Goal: Information Seeking & Learning: Learn about a topic

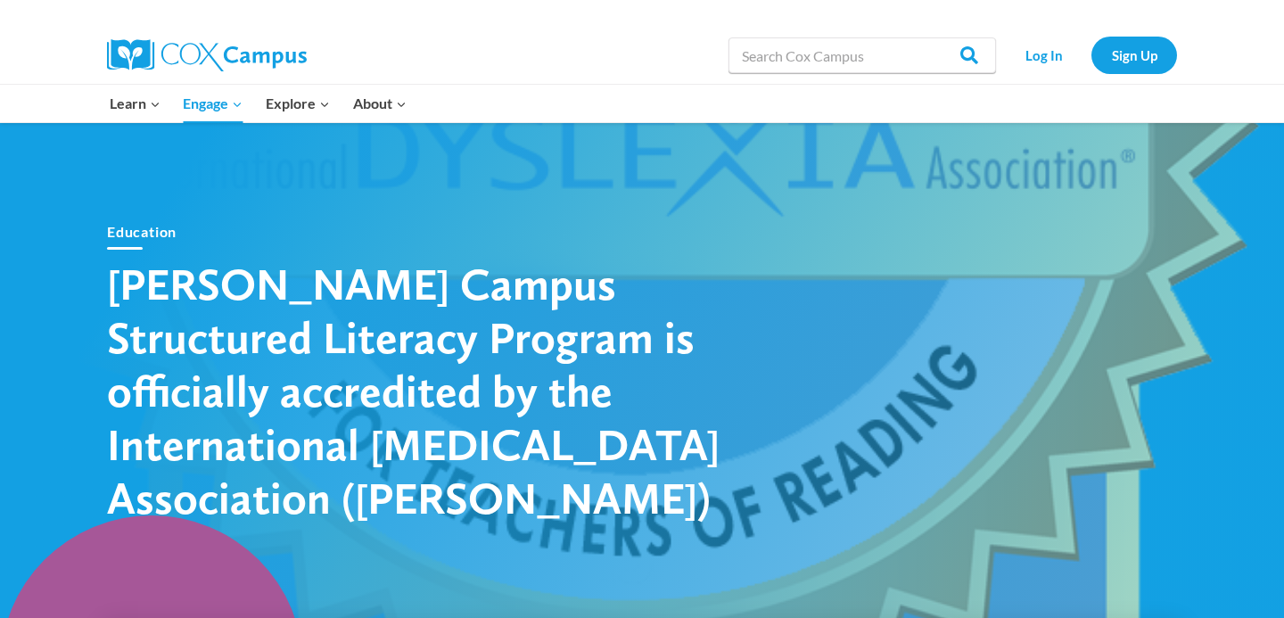
click at [605, 342] on h1 "[PERSON_NAME] Campus Structured Literacy Program is officially accredited by th…" at bounding box center [419, 391] width 624 height 268
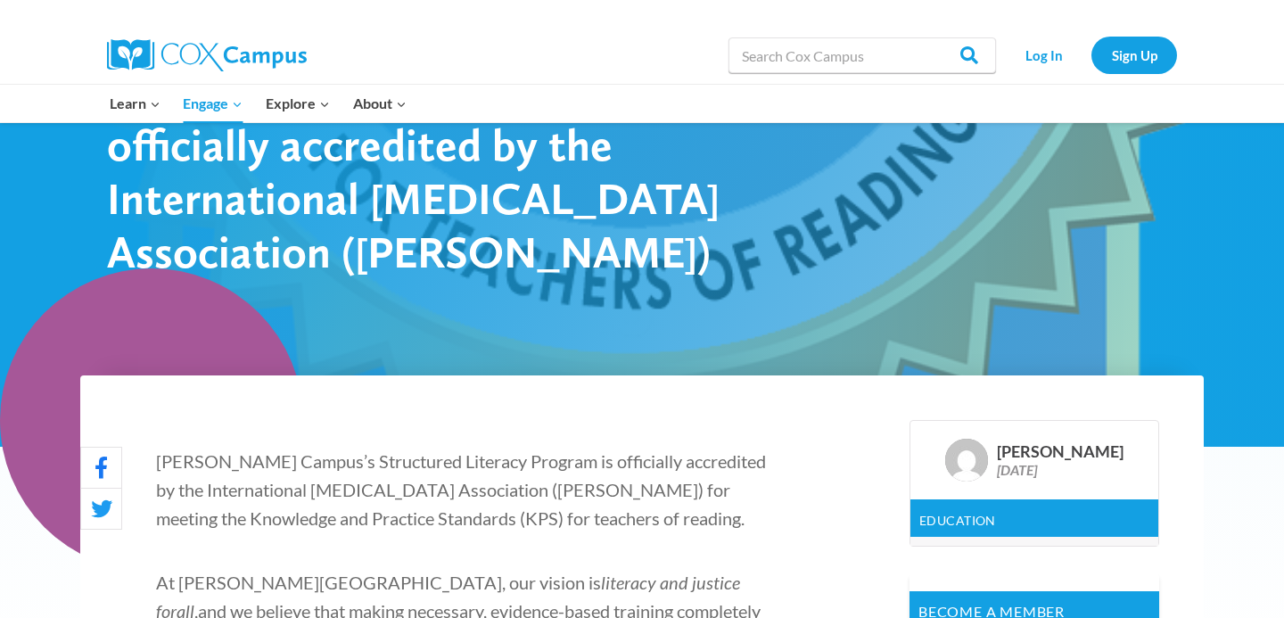
scroll to position [246, 0]
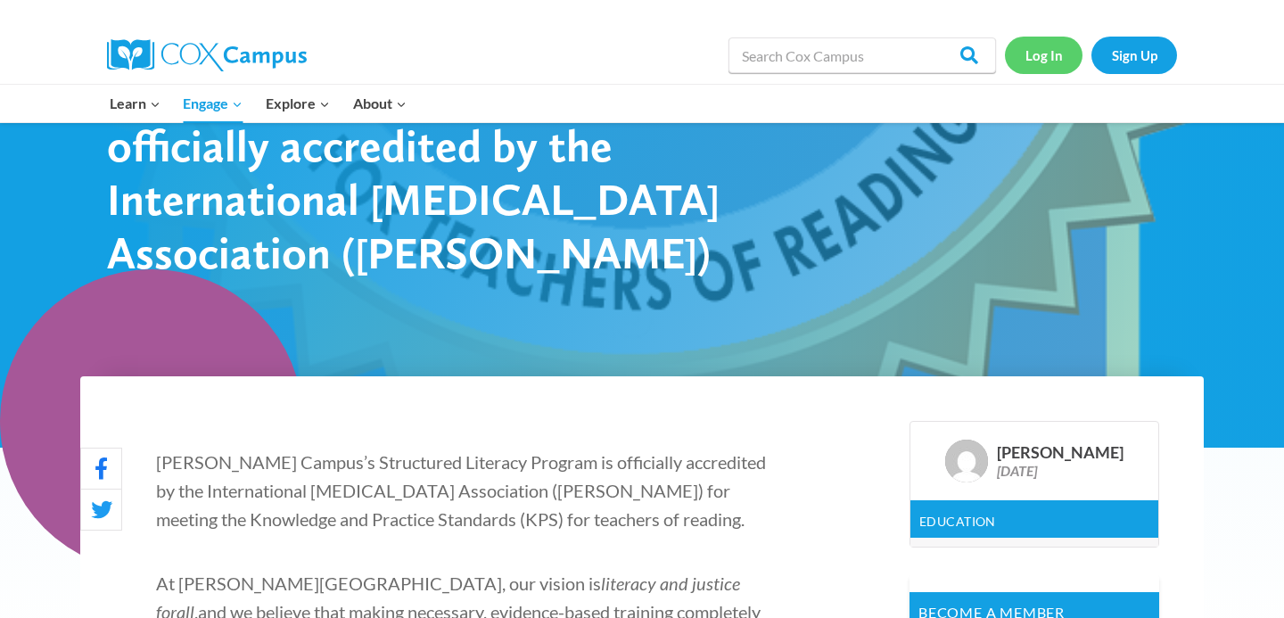
click at [1046, 49] on link "Log In" at bounding box center [1044, 55] width 78 height 37
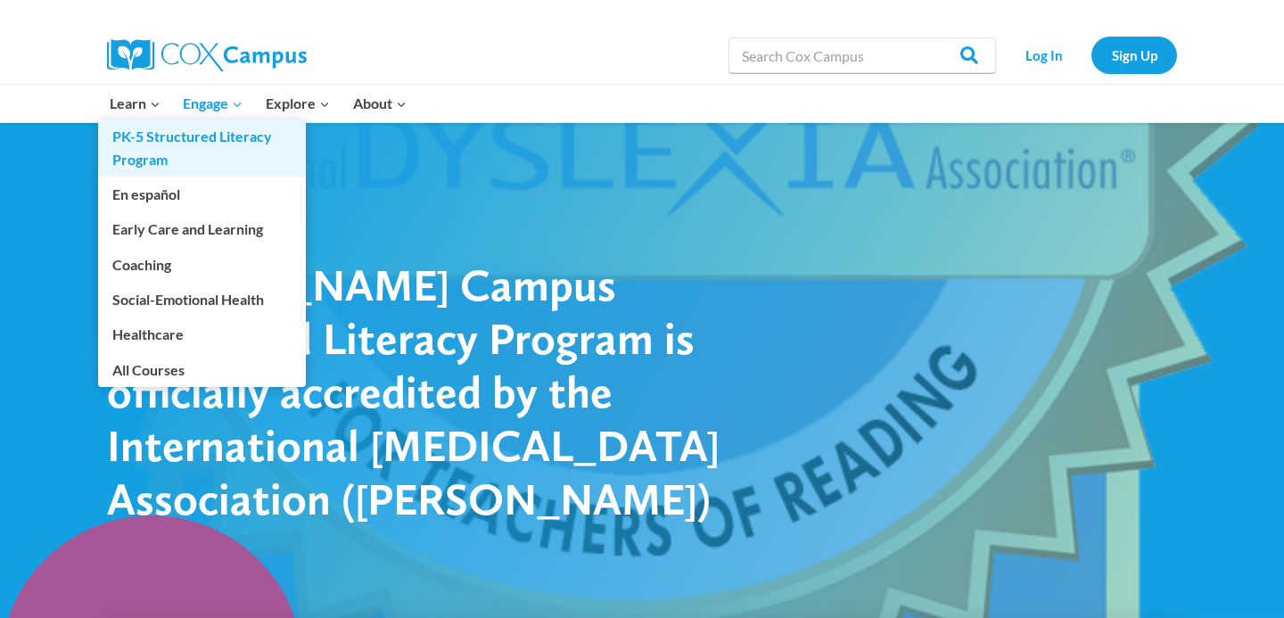
click at [142, 138] on link "PK-5 Structured Literacy Program" at bounding box center [202, 148] width 208 height 57
